Goal: Check status: Check status

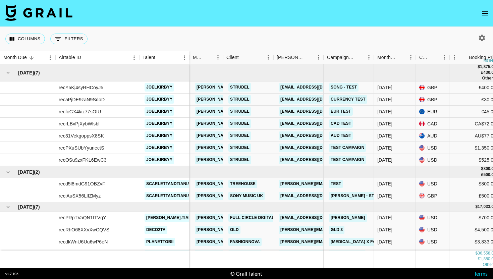
click at [486, 14] on icon "open drawer" at bounding box center [485, 13] width 8 height 8
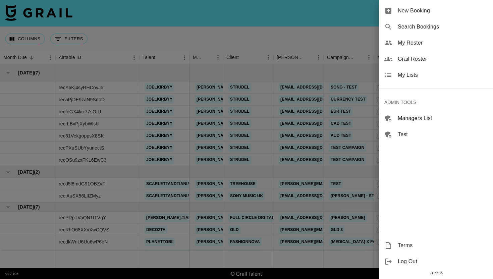
click at [434, 27] on span "Search Bookings" at bounding box center [443, 27] width 90 height 8
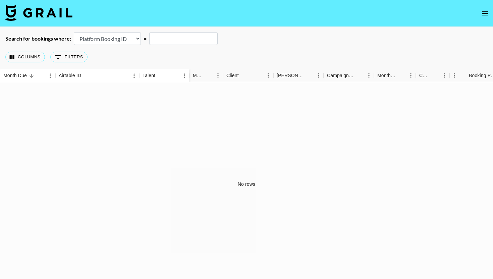
click at [117, 37] on select "Airtable Booking ID Platform Booking ID Platform Campaign ID" at bounding box center [107, 38] width 67 height 13
select select "airtableId"
click at [74, 32] on select "Airtable Booking ID Platform Booking ID Platform Campaign ID" at bounding box center [107, 38] width 67 height 13
click at [175, 38] on input "text" at bounding box center [183, 38] width 68 height 13
paste input "rec6xfOeFLoYaCajO"
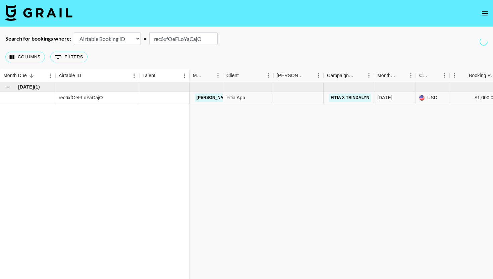
type input "rec6xfOeFLoYaCajO"
click at [263, 33] on div "Search for bookings where: Airtable Booking ID Platform Booking ID Platform Cam…" at bounding box center [246, 38] width 493 height 13
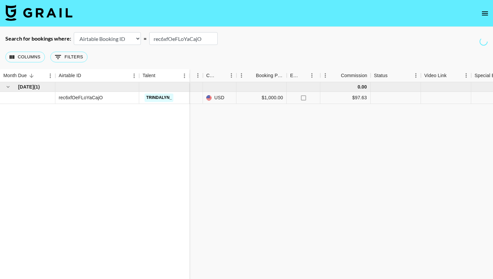
scroll to position [0, 246]
